Goal: Feedback & Contribution: Submit feedback/report problem

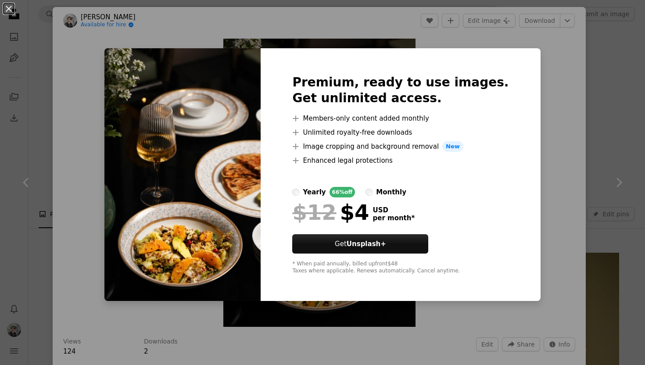
scroll to position [980, 0]
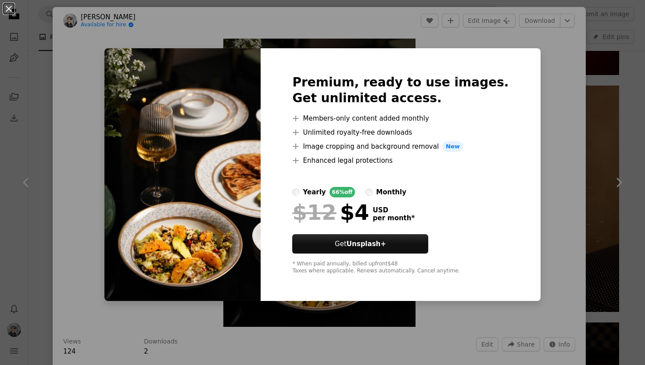
click at [547, 166] on div "An X shape Premium, ready to use images. Get unlimited access. A plus sign Memb…" at bounding box center [322, 182] width 645 height 365
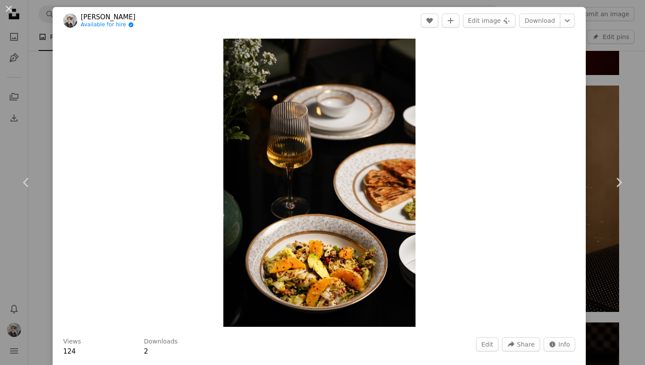
click at [601, 100] on div "An X shape Chevron left Chevron right [PERSON_NAME] Available for hire A checkm…" at bounding box center [322, 182] width 645 height 365
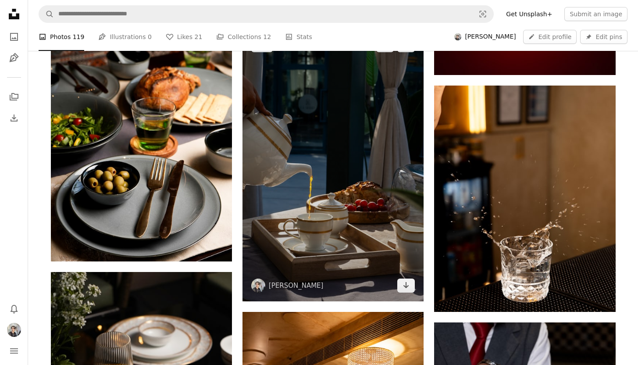
click at [364, 138] on img at bounding box center [333, 165] width 181 height 272
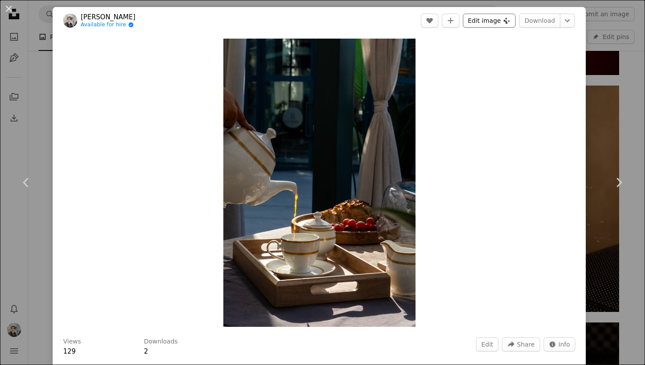
click at [472, 22] on button "Edit image Plus sign for Unsplash+" at bounding box center [489, 21] width 53 height 14
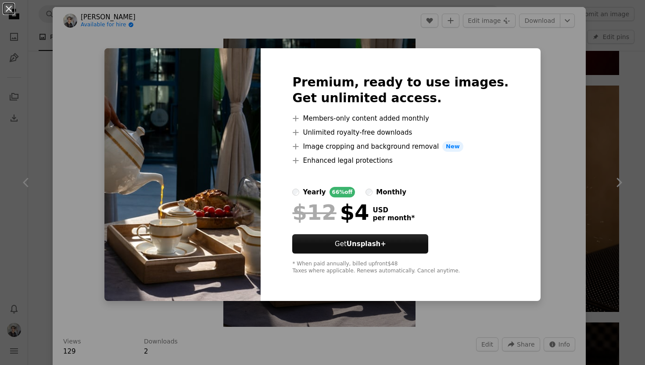
click at [533, 114] on div "An X shape Premium, ready to use images. Get unlimited access. A plus sign Memb…" at bounding box center [322, 182] width 645 height 365
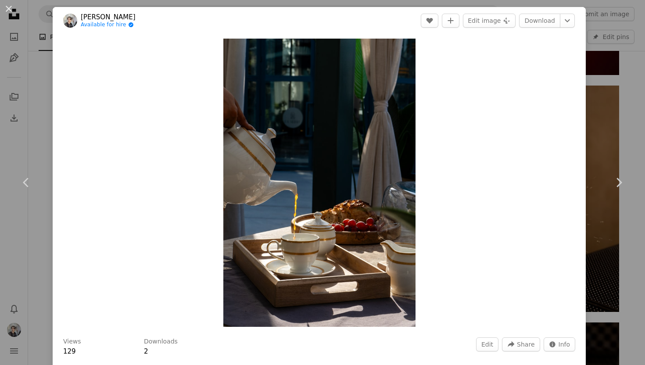
click at [571, 218] on div "Zoom in" at bounding box center [319, 182] width 533 height 297
click at [485, 339] on button "Edit" at bounding box center [487, 344] width 22 height 14
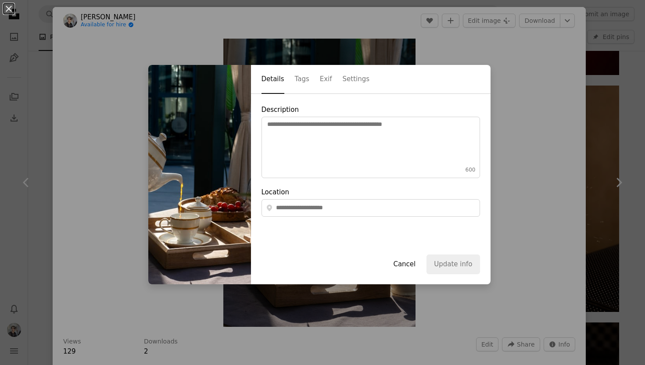
click at [404, 260] on button "Cancel" at bounding box center [403, 263] width 37 height 19
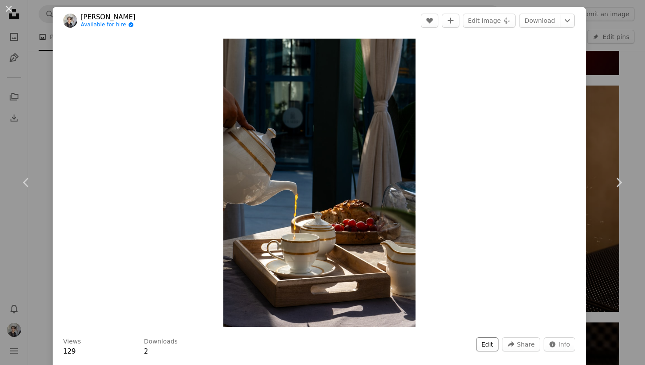
click at [480, 345] on button "Edit" at bounding box center [487, 344] width 22 height 14
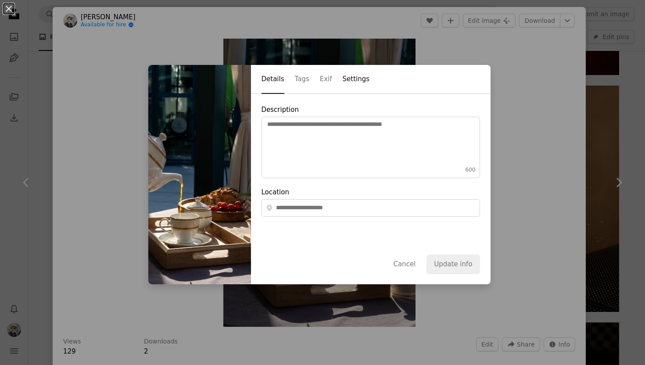
click at [348, 80] on button "Settings" at bounding box center [356, 79] width 27 height 29
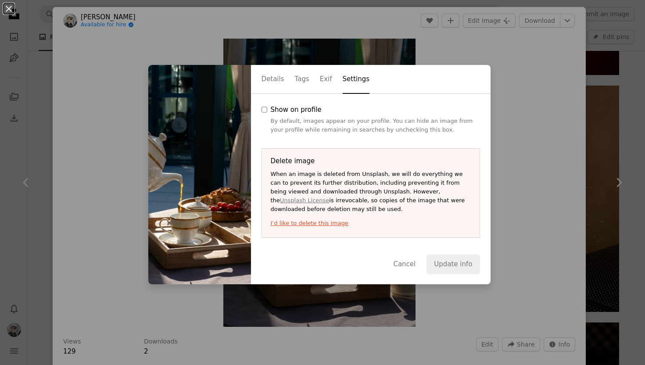
click at [307, 221] on button "I’d like to delete this image" at bounding box center [371, 223] width 200 height 9
